Goal: Task Accomplishment & Management: Complete application form

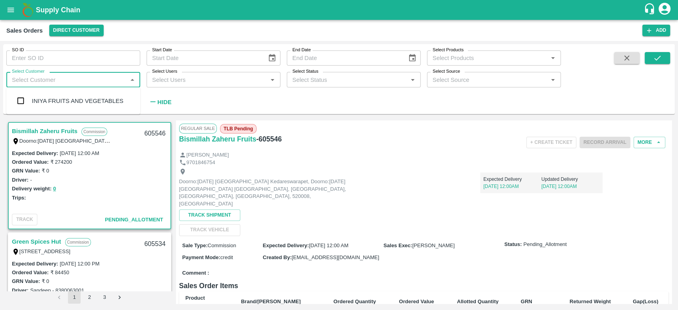
click at [21, 80] on input "Select Customer" at bounding box center [67, 79] width 116 height 10
click at [18, 104] on input "checkbox" at bounding box center [21, 101] width 16 height 16
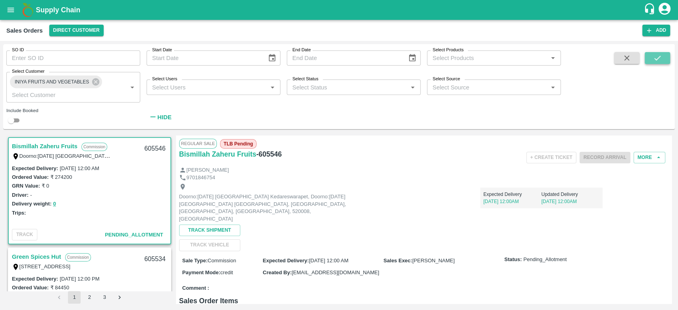
click at [656, 54] on icon "submit" at bounding box center [657, 58] width 9 height 9
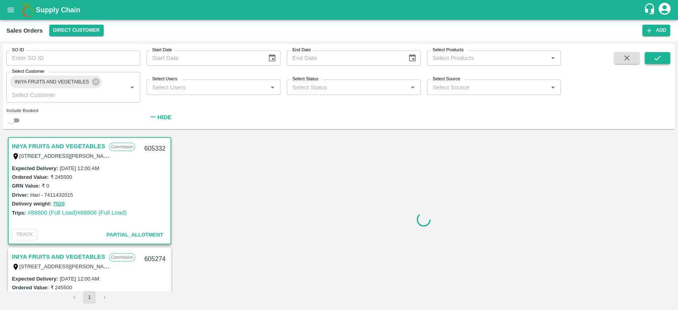
scroll to position [2, 0]
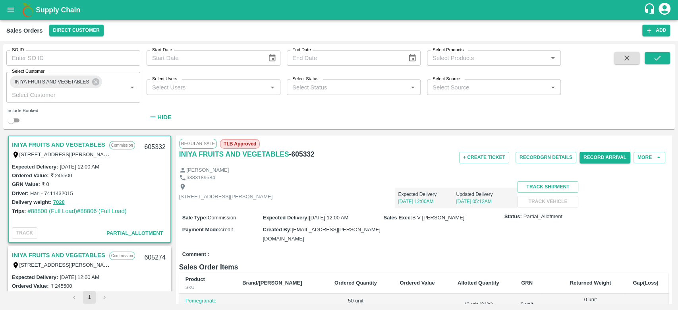
click at [664, 11] on icon "account of current user" at bounding box center [664, 9] width 14 height 14
click at [641, 161] on div at bounding box center [339, 155] width 678 height 310
click at [641, 158] on button "More" at bounding box center [649, 158] width 32 height 12
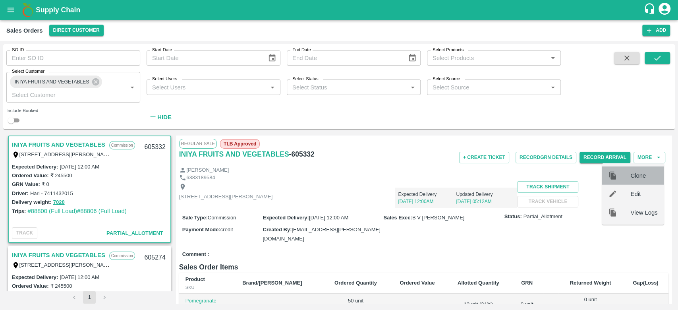
click at [628, 173] on div at bounding box center [619, 175] width 22 height 9
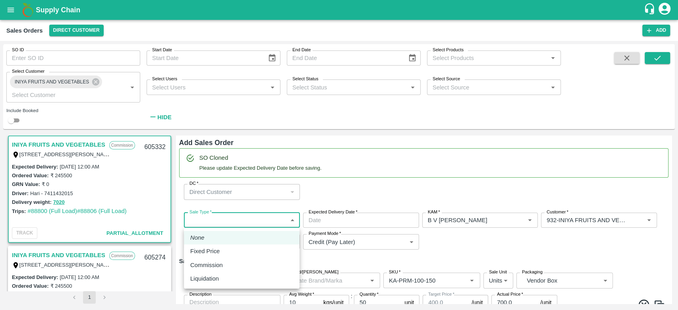
click at [222, 222] on body "Supply Chain Sales Orders Direct Customer Add SO ID SO ID Start Date Start Date…" at bounding box center [339, 155] width 678 height 310
click at [221, 265] on p "Commission" at bounding box center [206, 264] width 33 height 9
type input "2"
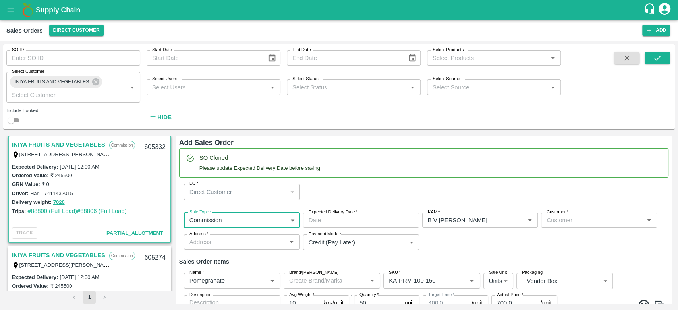
click at [343, 223] on input "Expected Delivery Date   *" at bounding box center [358, 219] width 110 height 15
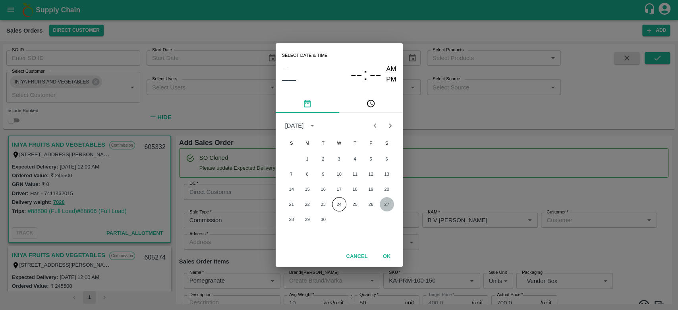
click at [391, 201] on button "27" at bounding box center [387, 204] width 14 height 14
type input "[DATE] 12:00 AM"
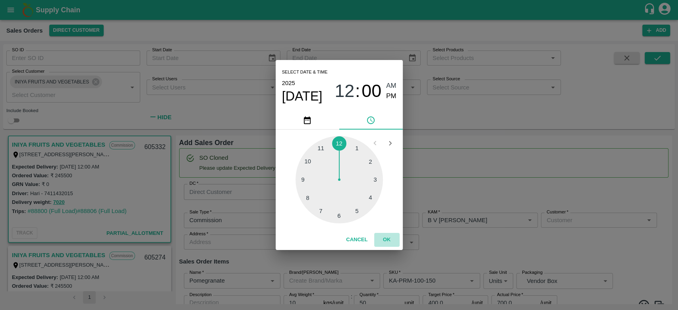
click at [390, 239] on button "OK" at bounding box center [386, 240] width 25 height 14
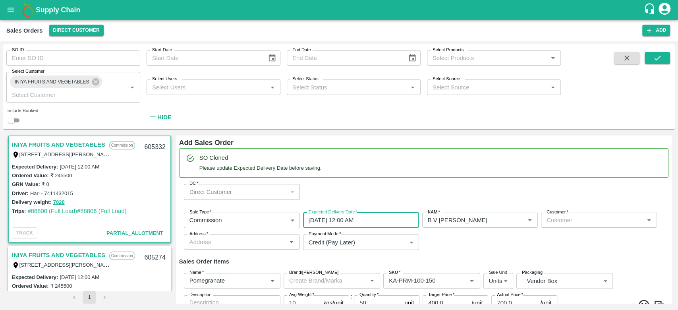
click at [561, 214] on label "Customer   *" at bounding box center [557, 212] width 22 height 6
click at [561, 215] on input "Customer   *" at bounding box center [592, 220] width 98 height 10
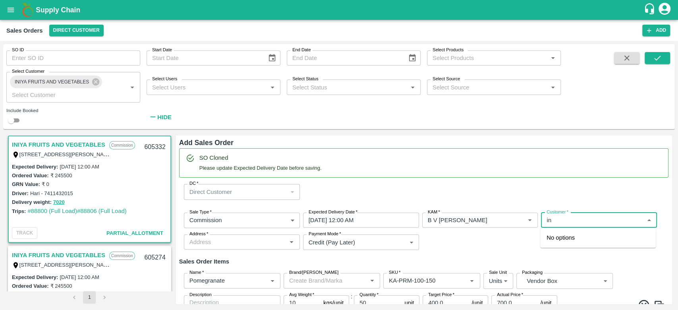
type input "i"
